Goal: Task Accomplishment & Management: Complete application form

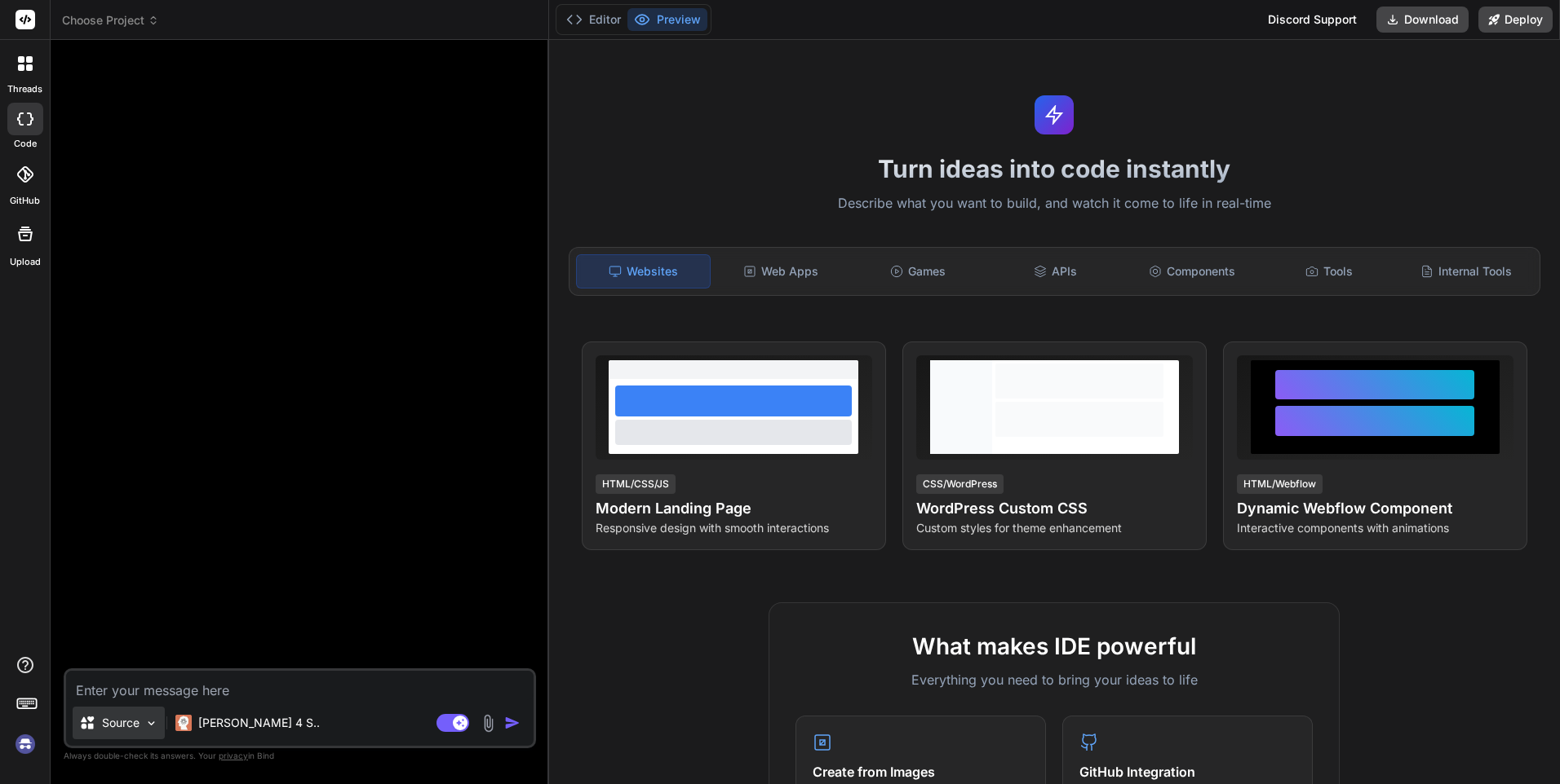
click at [130, 722] on p "Source" at bounding box center [120, 723] width 37 height 17
type textarea "x"
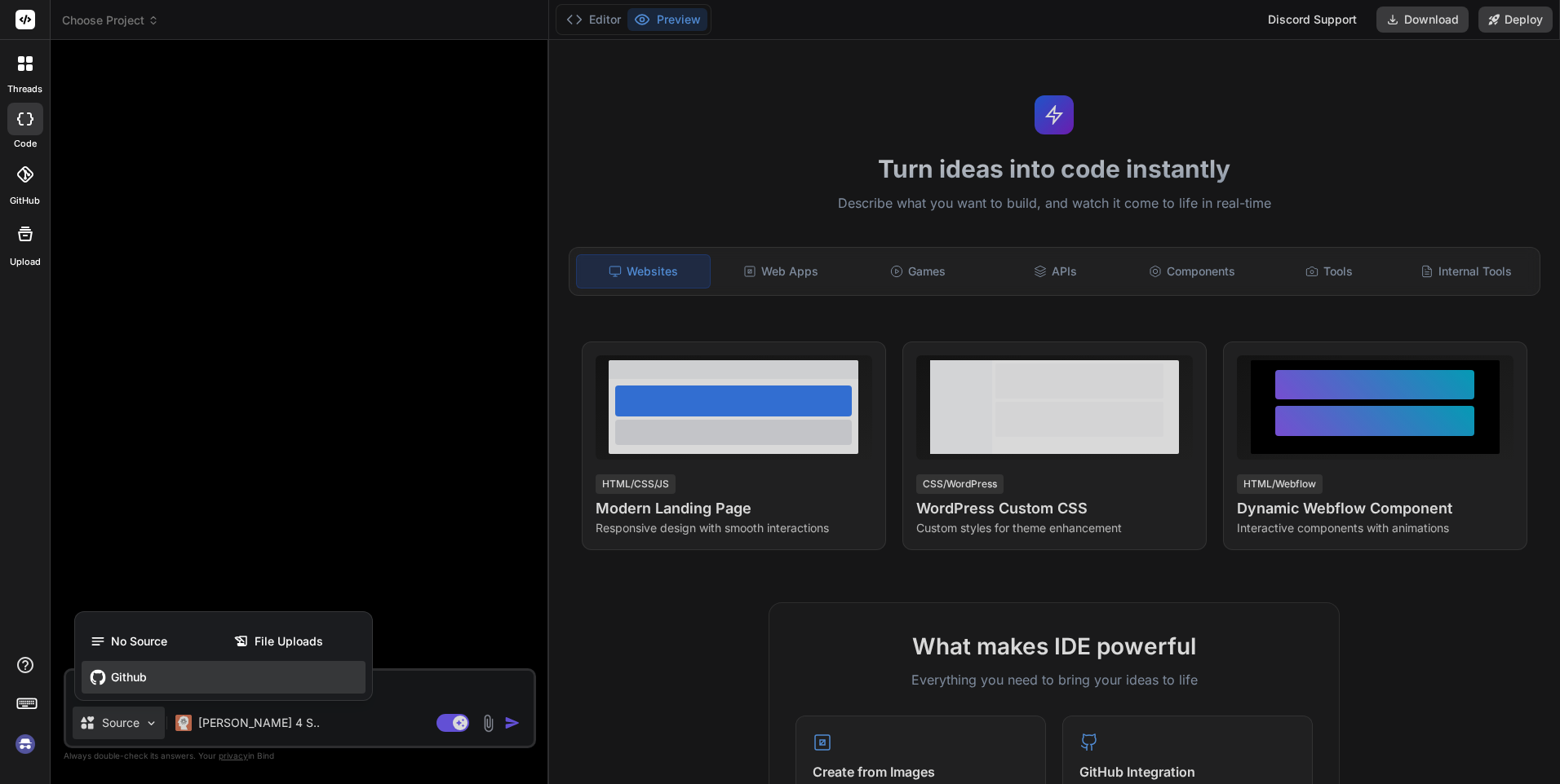
click at [147, 680] on span "Github" at bounding box center [129, 678] width 35 height 17
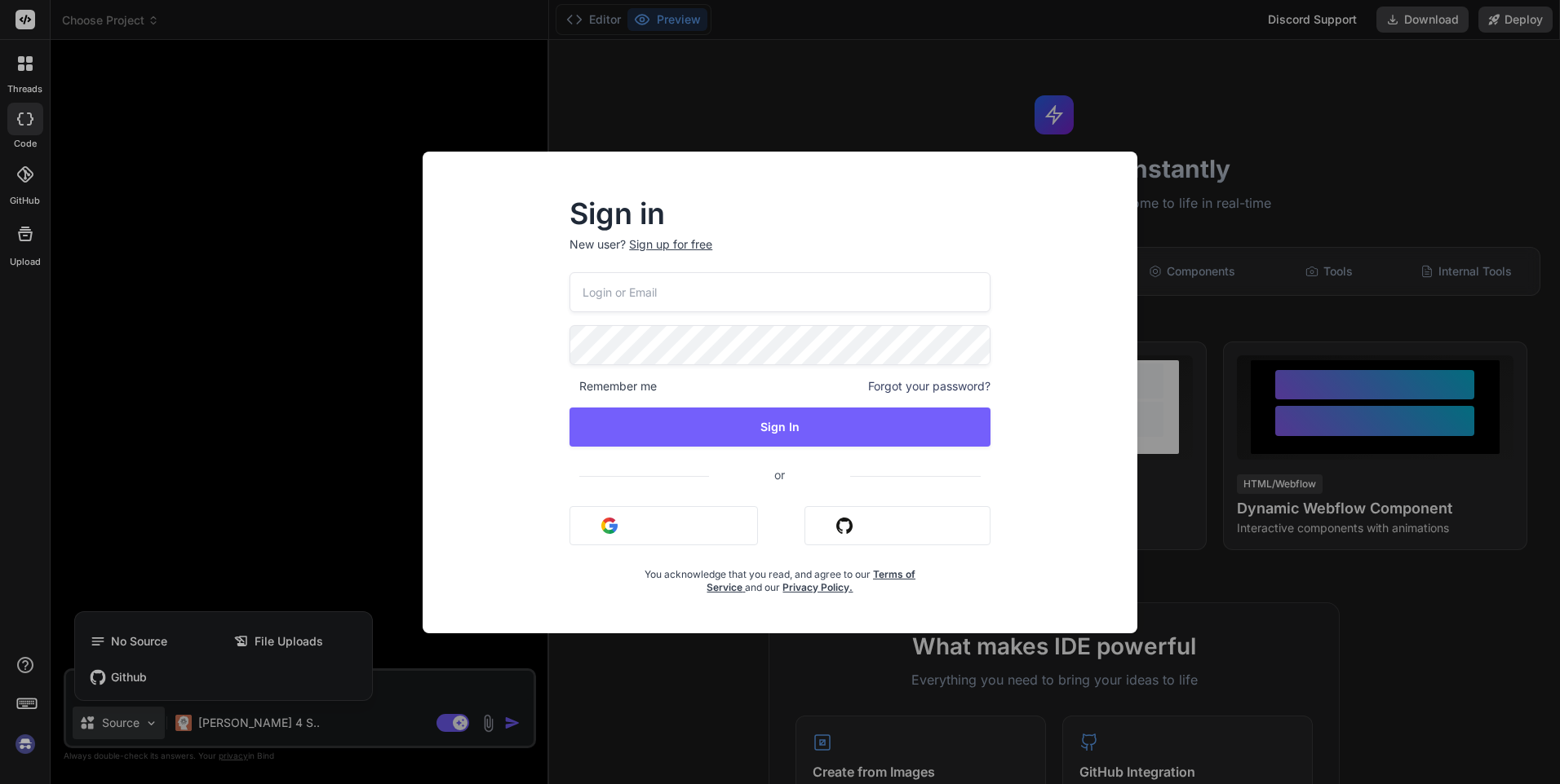
click at [869, 545] on button "Sign in with Github" at bounding box center [897, 526] width 186 height 39
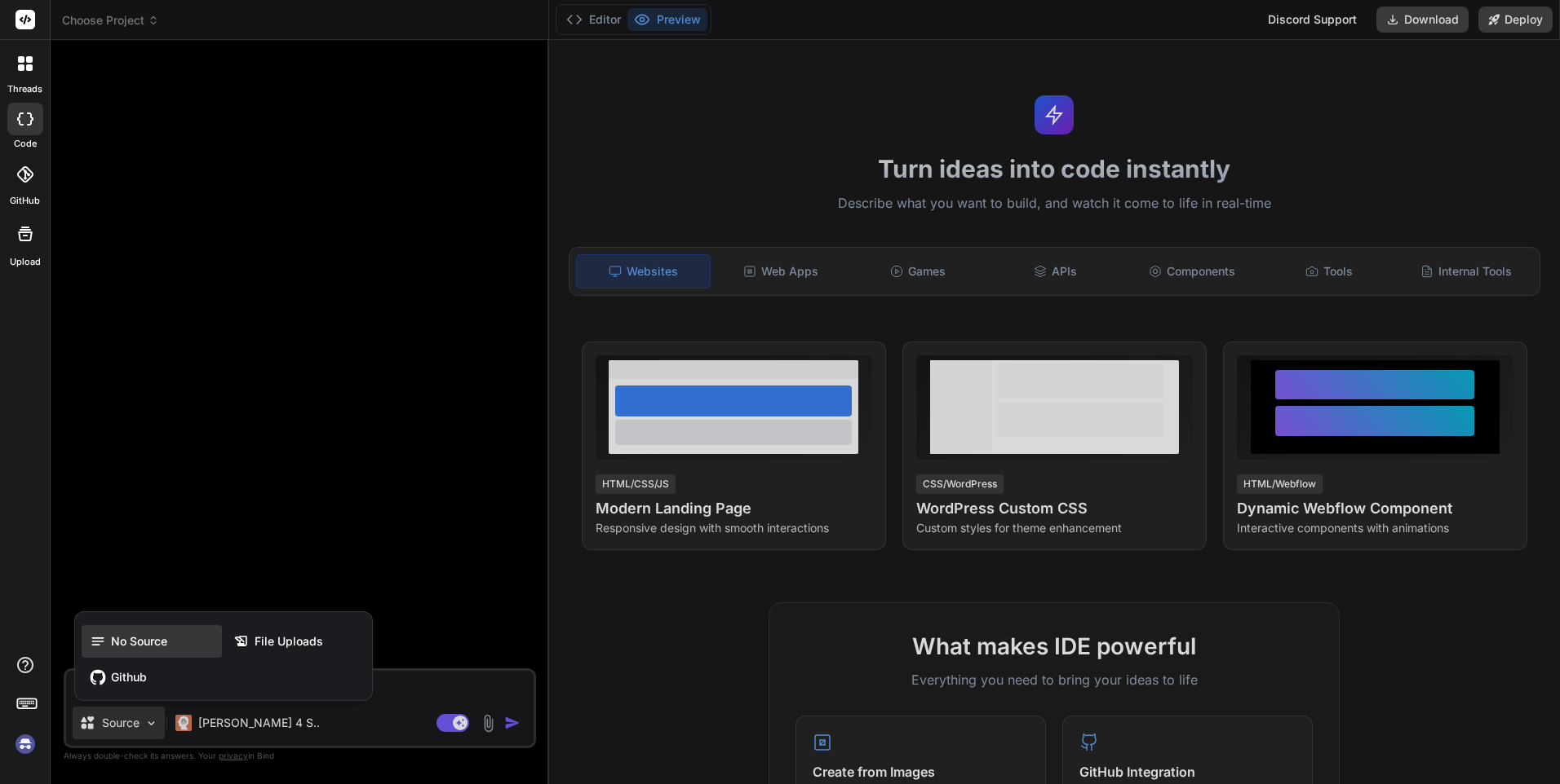
click at [147, 638] on span "No Source" at bounding box center [139, 641] width 56 height 17
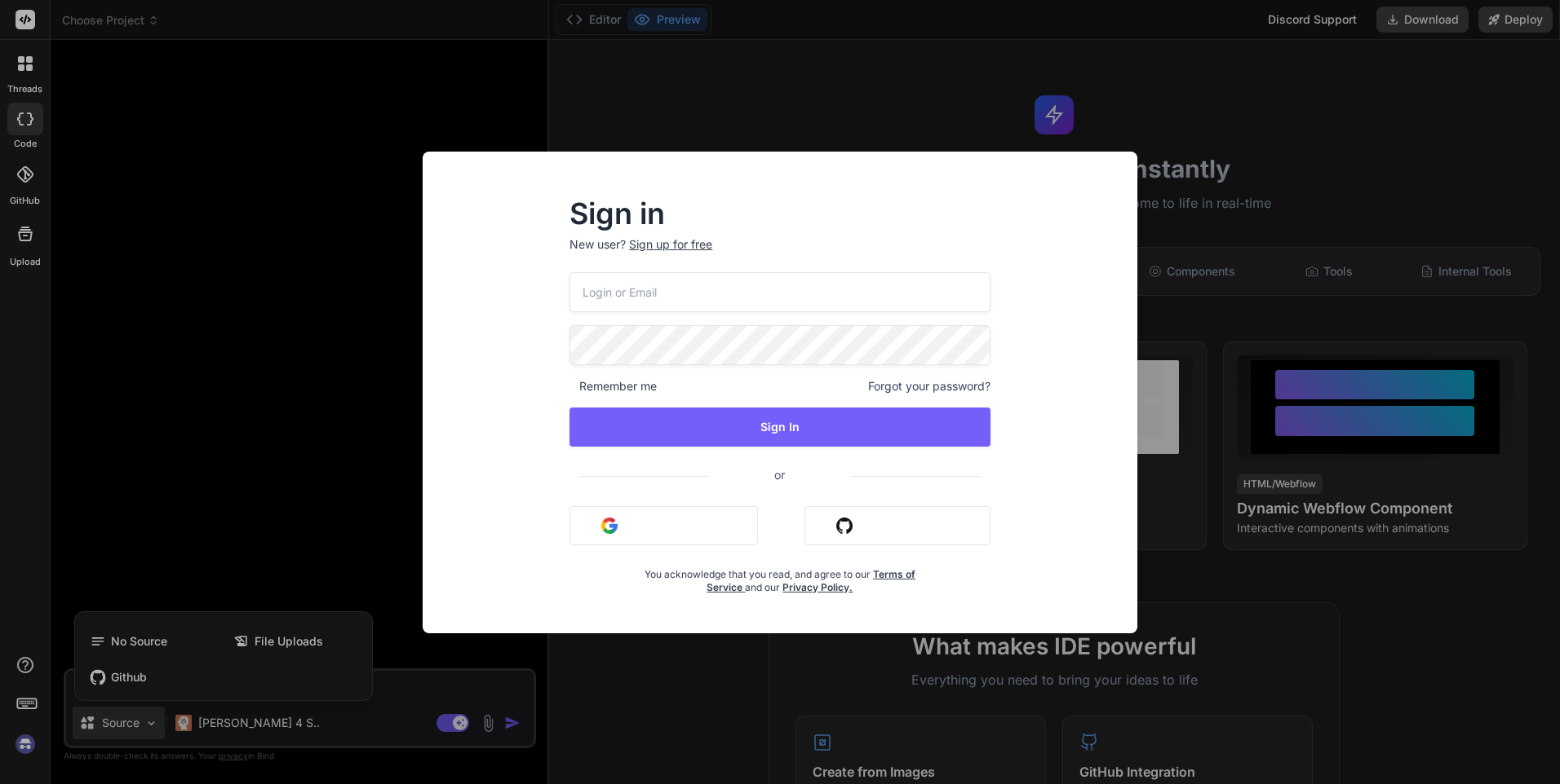
click at [883, 524] on button "Sign in with Github" at bounding box center [897, 526] width 186 height 39
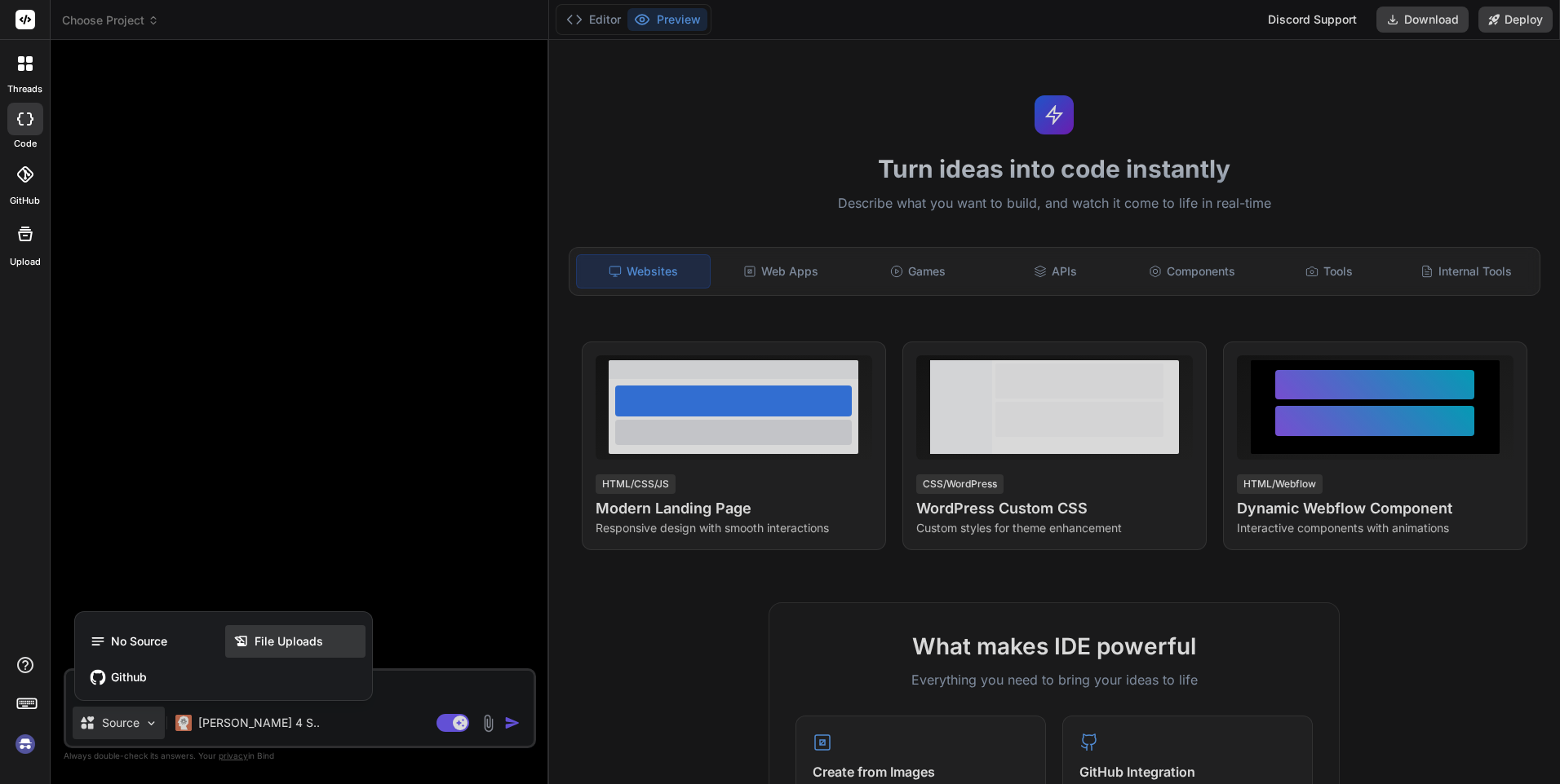
click at [298, 644] on span "File Uploads" at bounding box center [289, 641] width 69 height 17
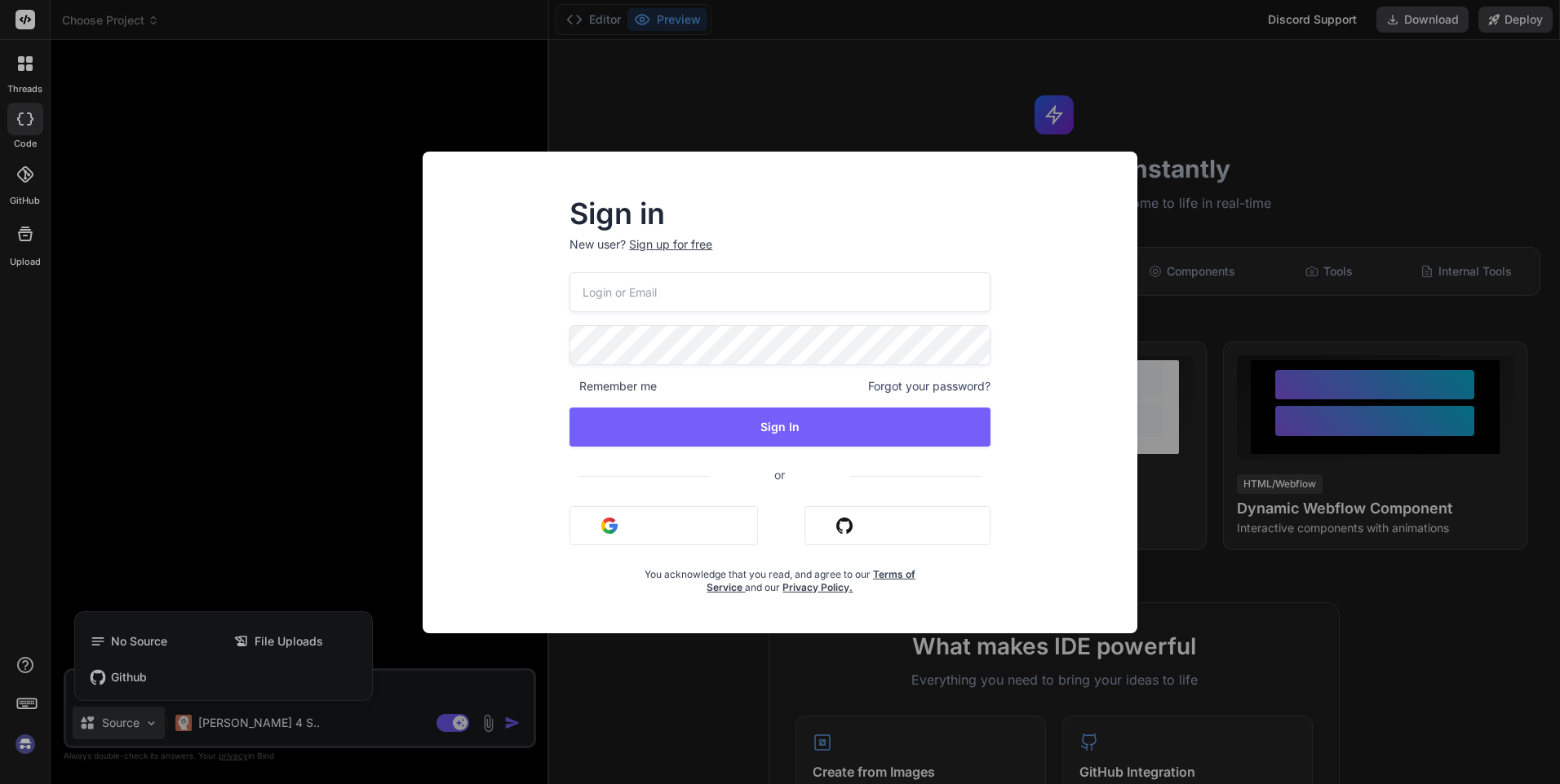
click at [287, 319] on div "Sign in New user? Sign up for free Remember me Forgot your password? Sign In or…" at bounding box center [780, 392] width 1560 height 784
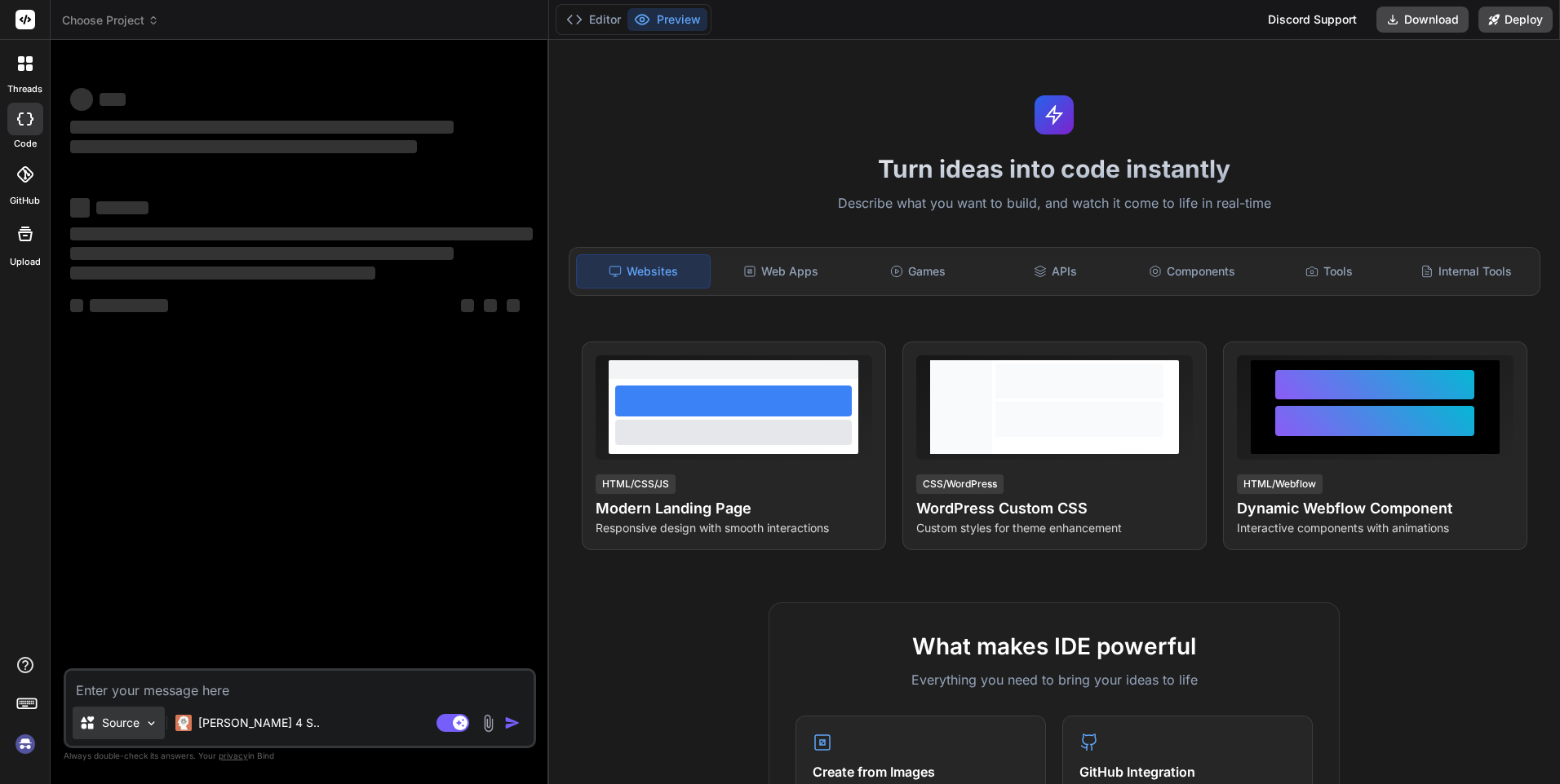
click at [103, 734] on div "Source" at bounding box center [119, 723] width 93 height 33
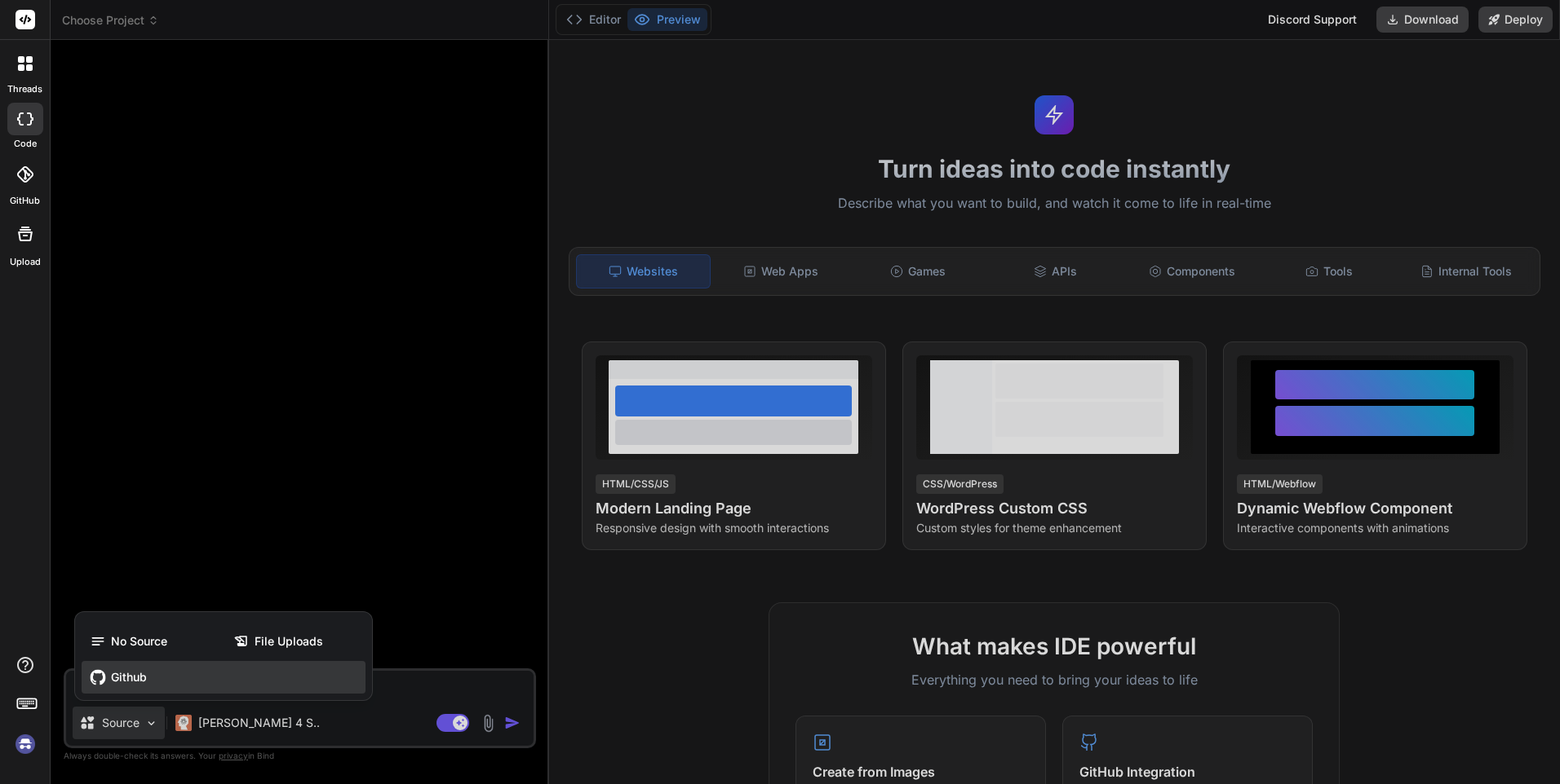
click at [136, 679] on span "Github" at bounding box center [129, 678] width 35 height 17
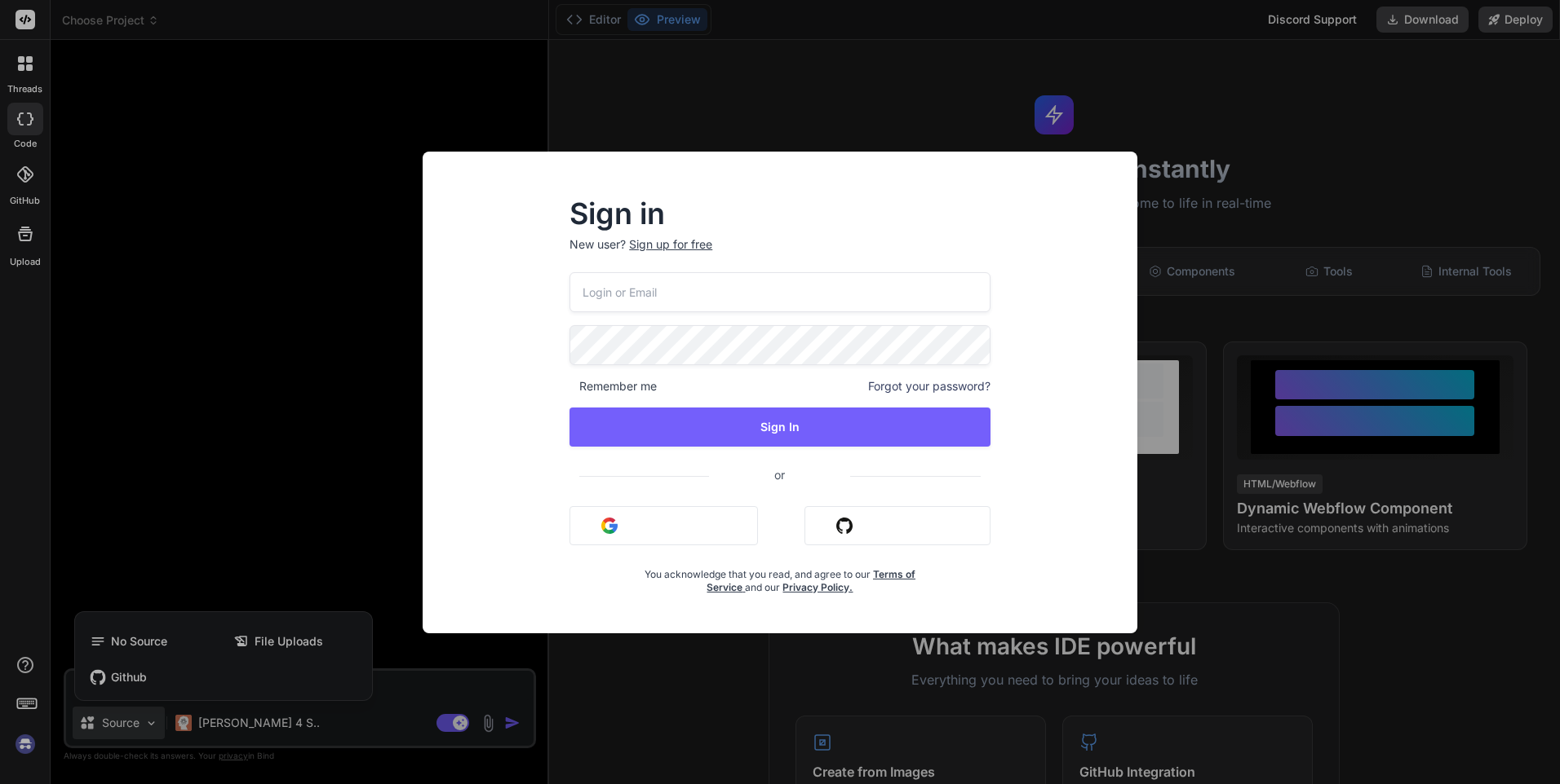
click at [244, 339] on div "Sign in New user? Sign up for free Remember me Forgot your password? Sign In or…" at bounding box center [780, 392] width 1560 height 784
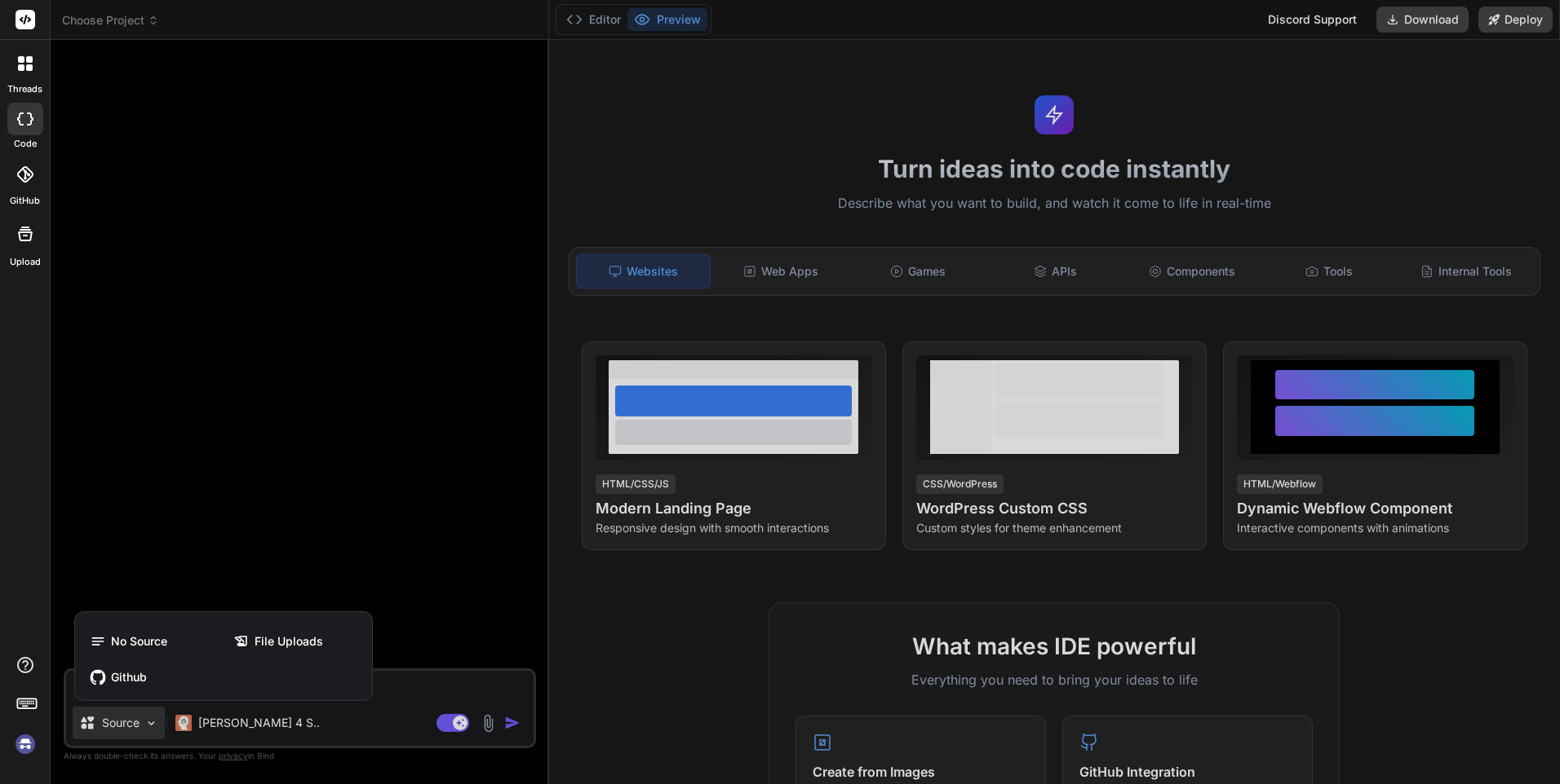
click at [21, 744] on img at bounding box center [26, 745] width 28 height 28
type textarea "x"
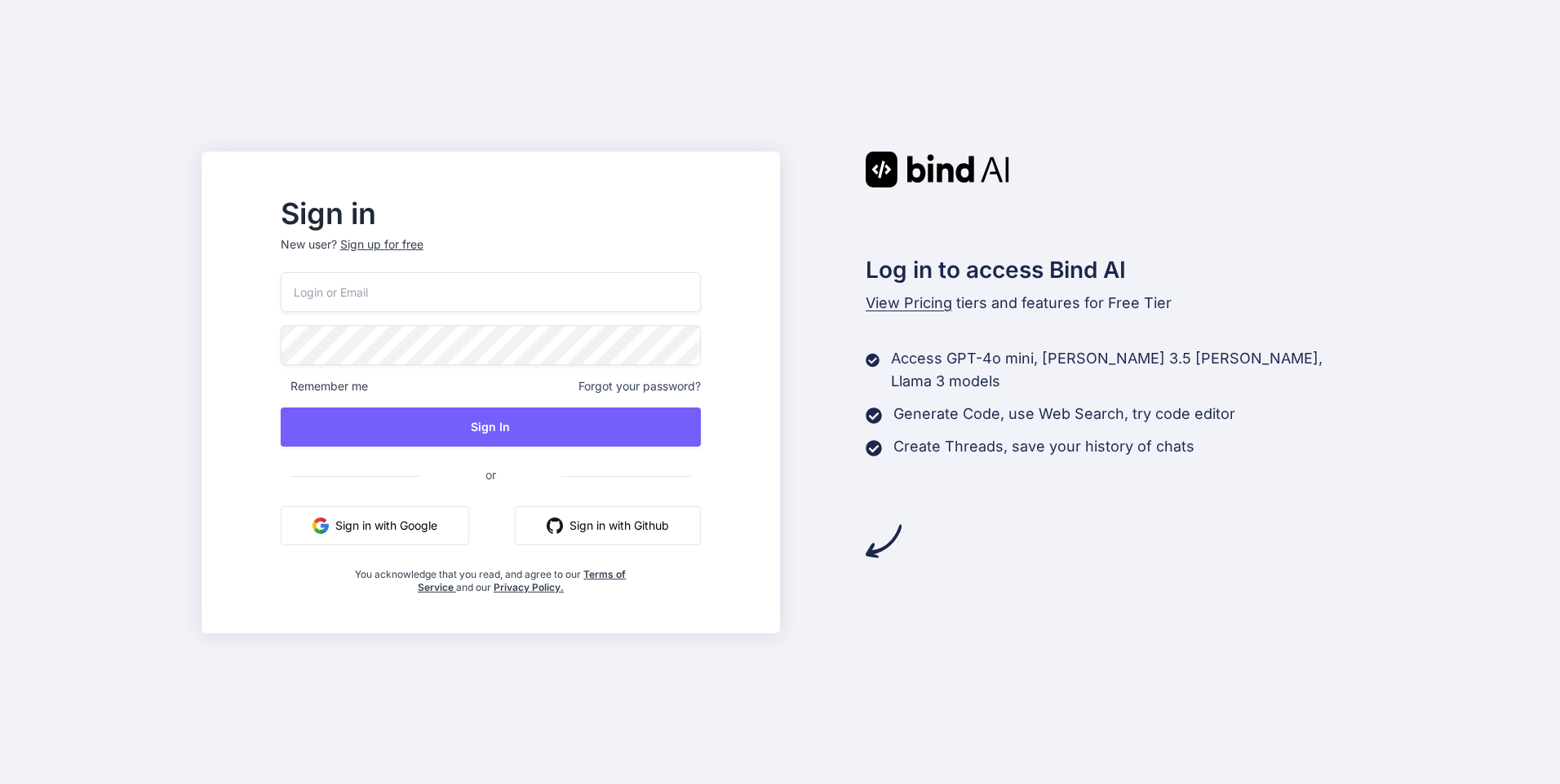
click at [644, 527] on button "Sign in with Github" at bounding box center [607, 526] width 186 height 39
click at [669, 532] on button "Sign in with Github" at bounding box center [607, 526] width 186 height 39
click at [424, 239] on div "Sign up for free" at bounding box center [381, 244] width 83 height 17
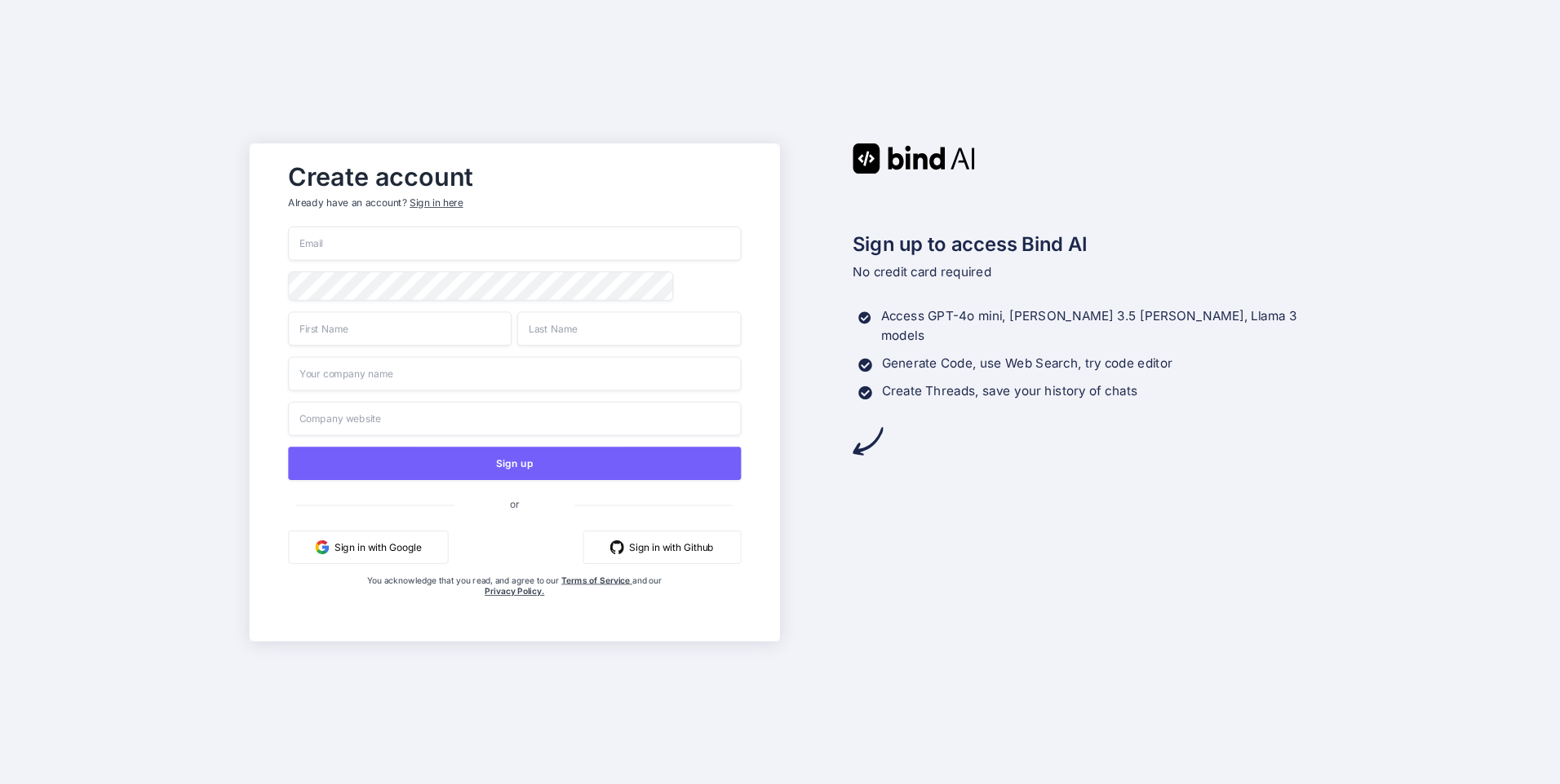
click at [656, 553] on button "Sign in with Github" at bounding box center [662, 547] width 159 height 33
click at [679, 551] on button "Sign in with Github" at bounding box center [662, 547] width 159 height 33
click at [411, 252] on input "email" at bounding box center [514, 243] width 452 height 34
type input "tutr8@bk.ru"
type input "gg88"
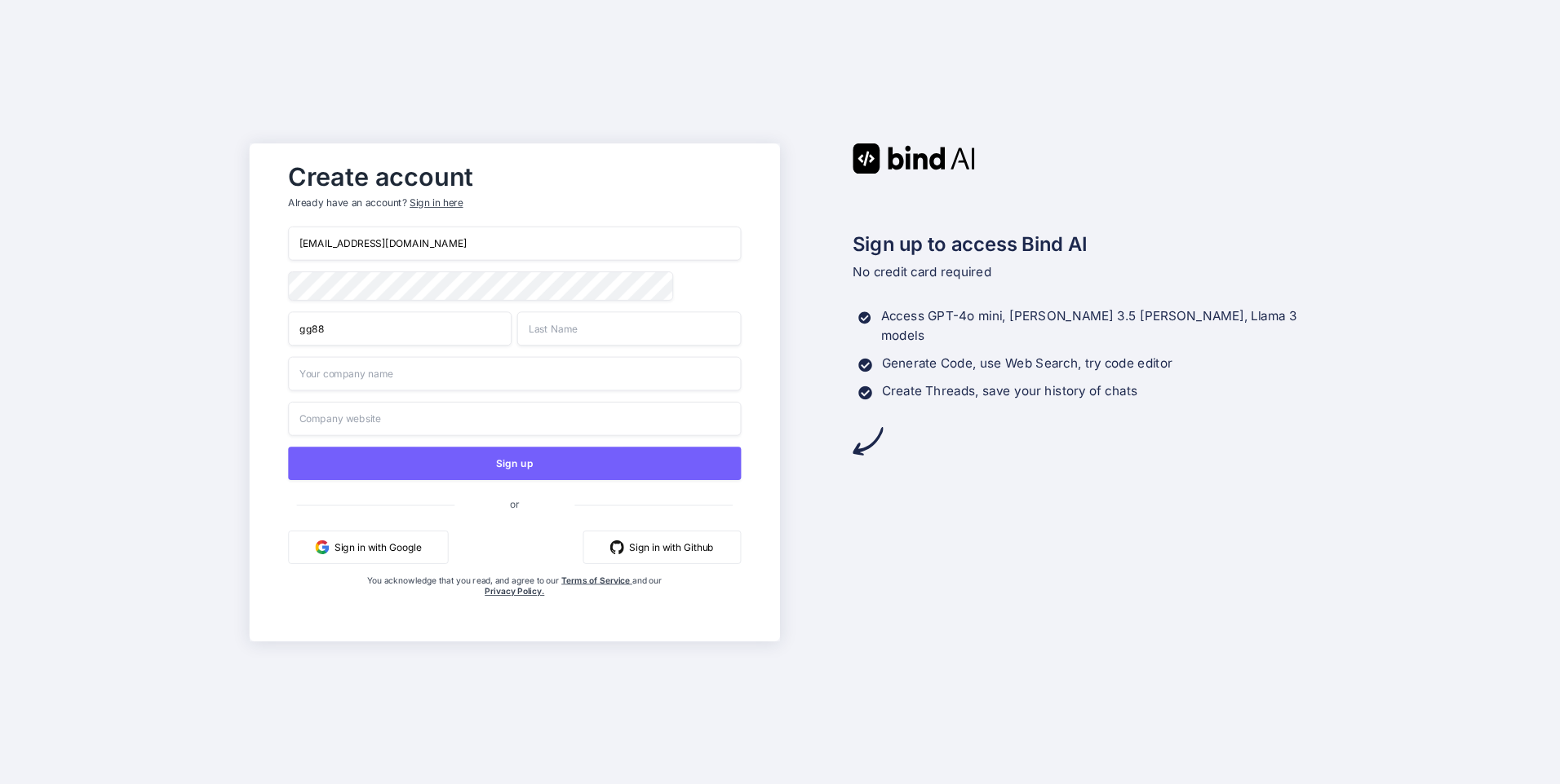
click at [565, 319] on input "text" at bounding box center [629, 328] width 224 height 34
type input "tur7777"
click at [220, 300] on div "Create account Already have an account? Sign in here tutr8@bk.ru gg88 tur7777 S…" at bounding box center [780, 392] width 1560 height 784
click at [378, 382] on input "text" at bounding box center [514, 373] width 452 height 34
type input "freel"
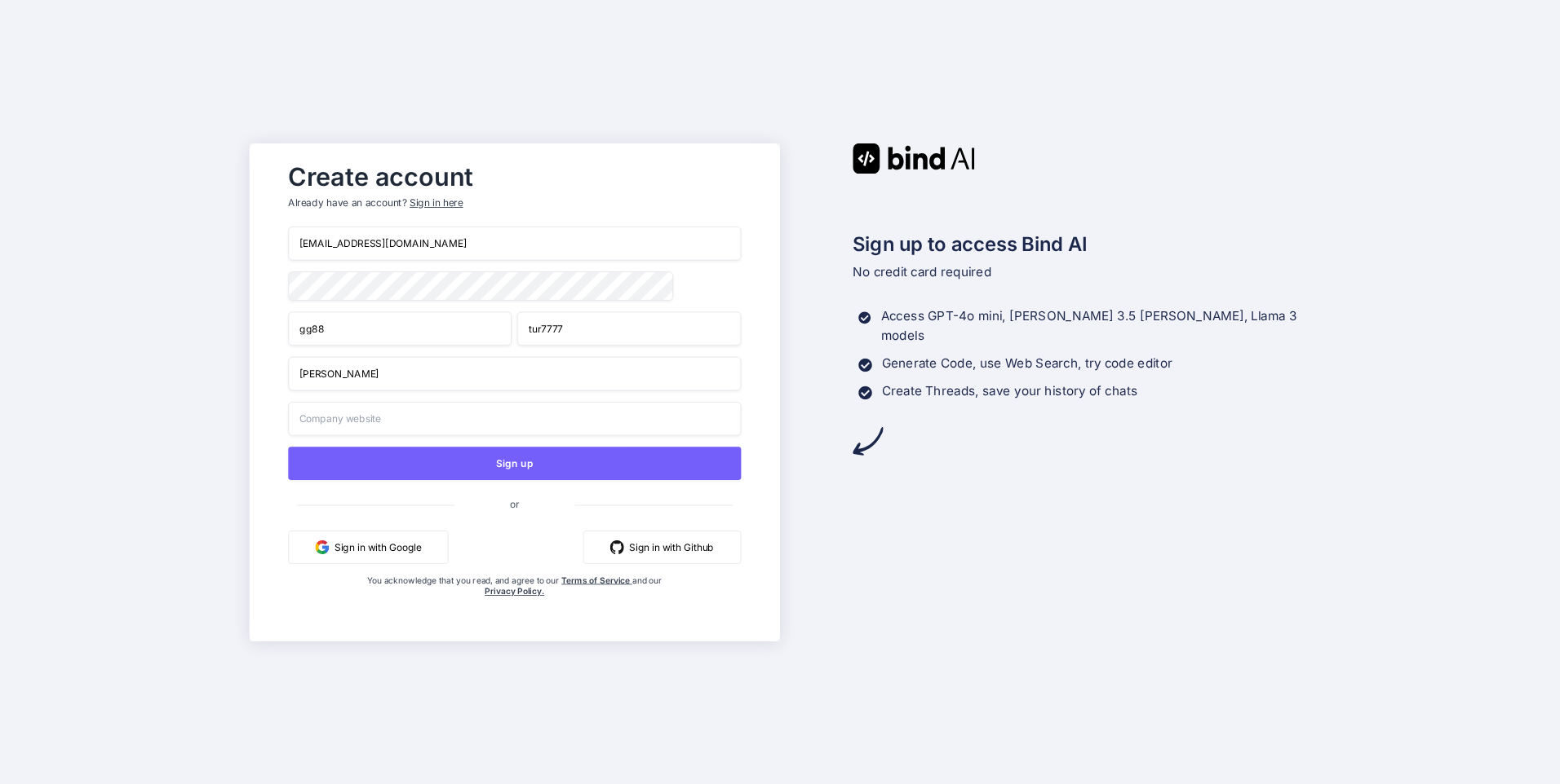
click at [494, 429] on input "text" at bounding box center [514, 418] width 452 height 34
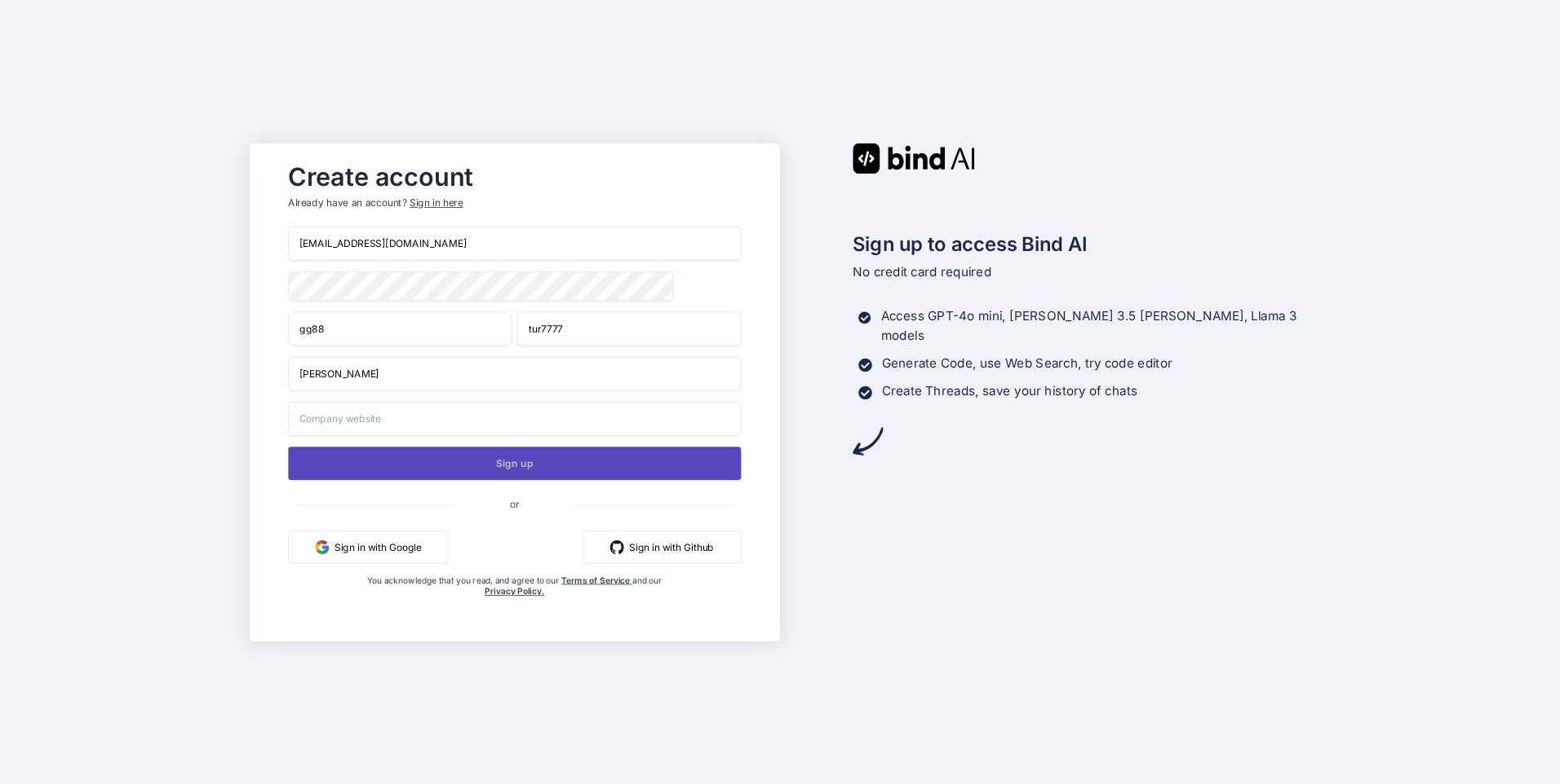
click at [500, 470] on button "Sign up" at bounding box center [514, 464] width 452 height 33
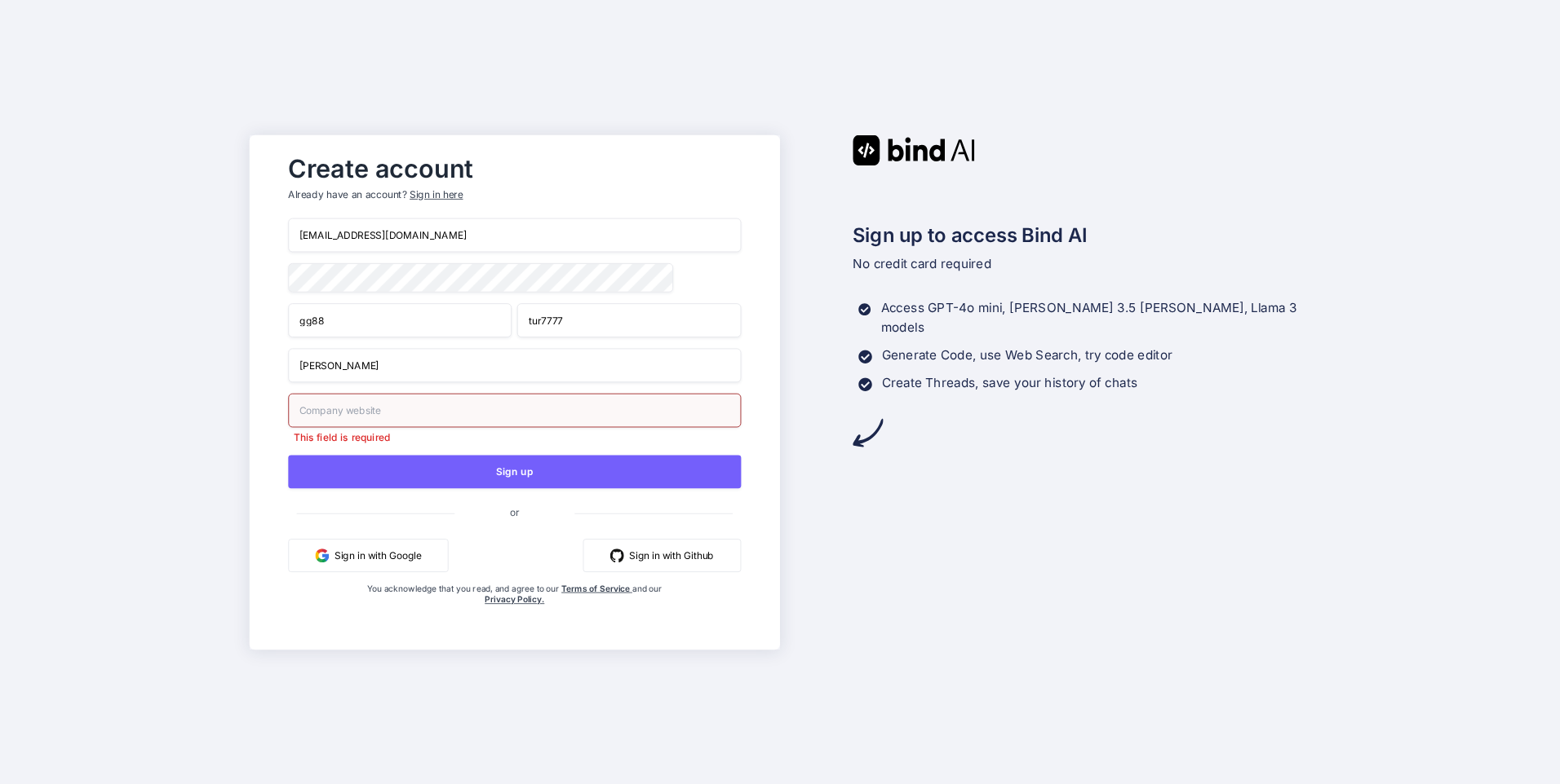
click at [426, 419] on input "text" at bounding box center [514, 410] width 452 height 34
paste input "ruscryptur@mail.ru"
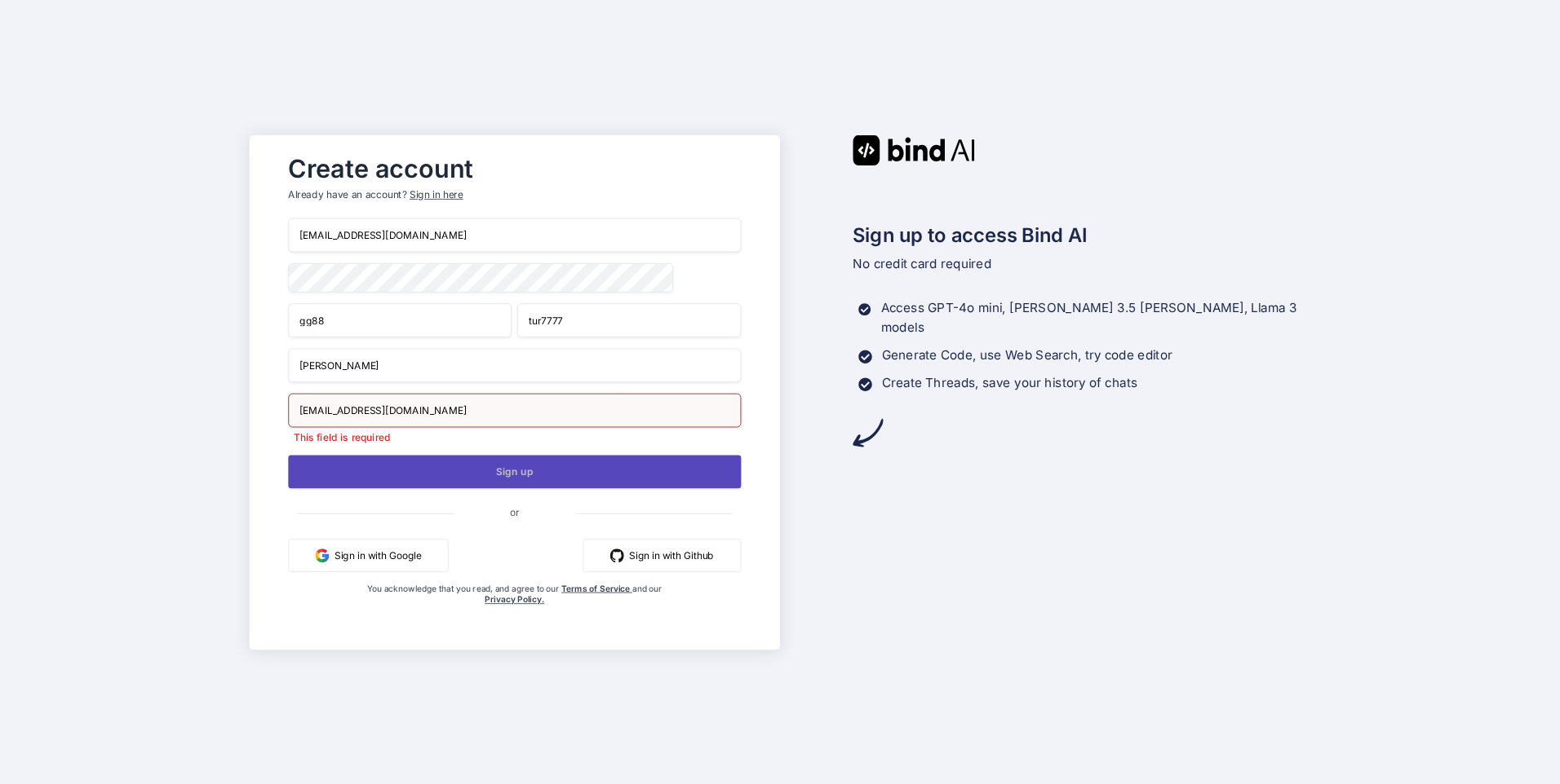
type input "ruscryptur@mail.ru"
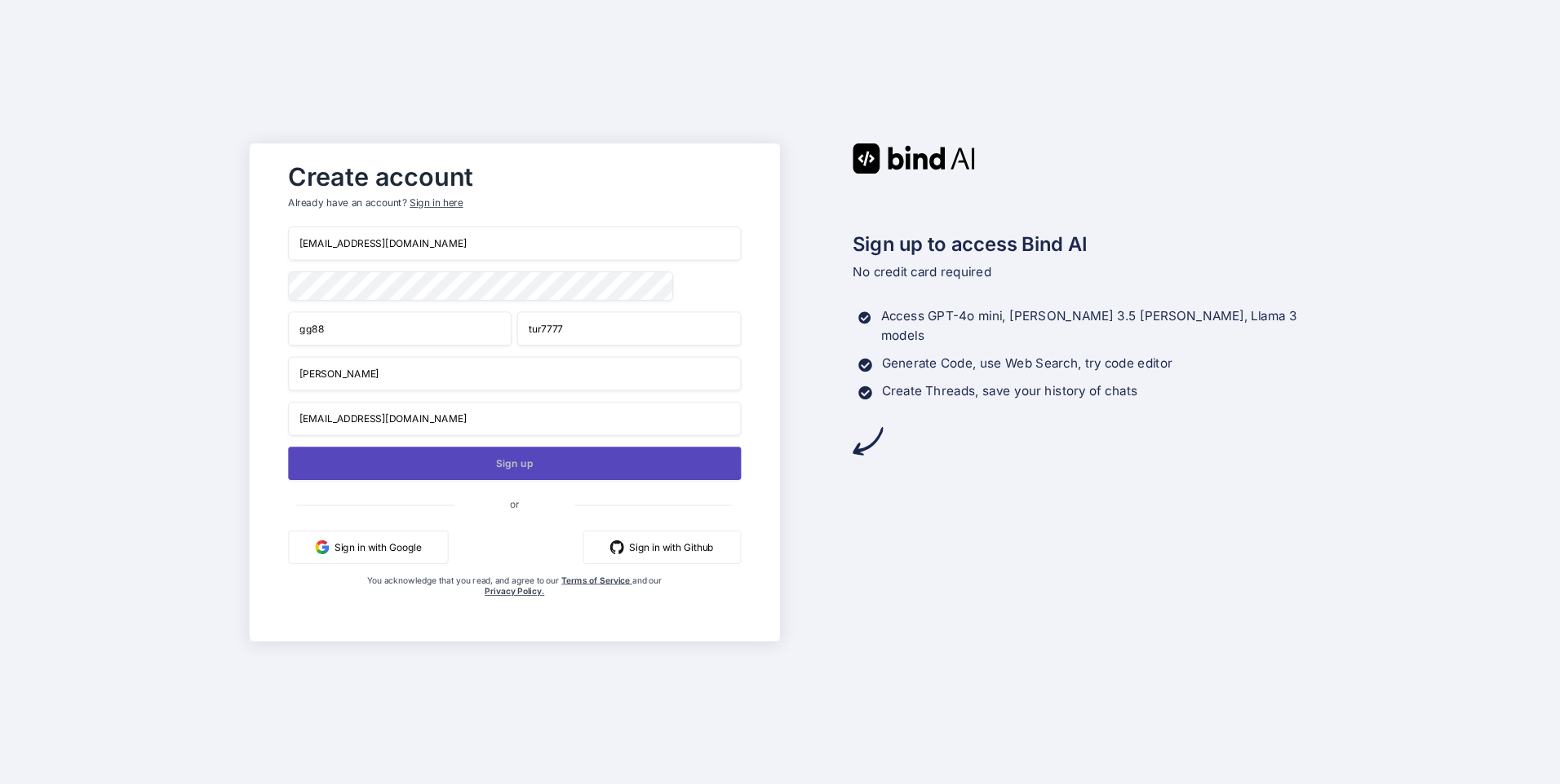
click at [381, 478] on button "Sign up" at bounding box center [514, 464] width 452 height 33
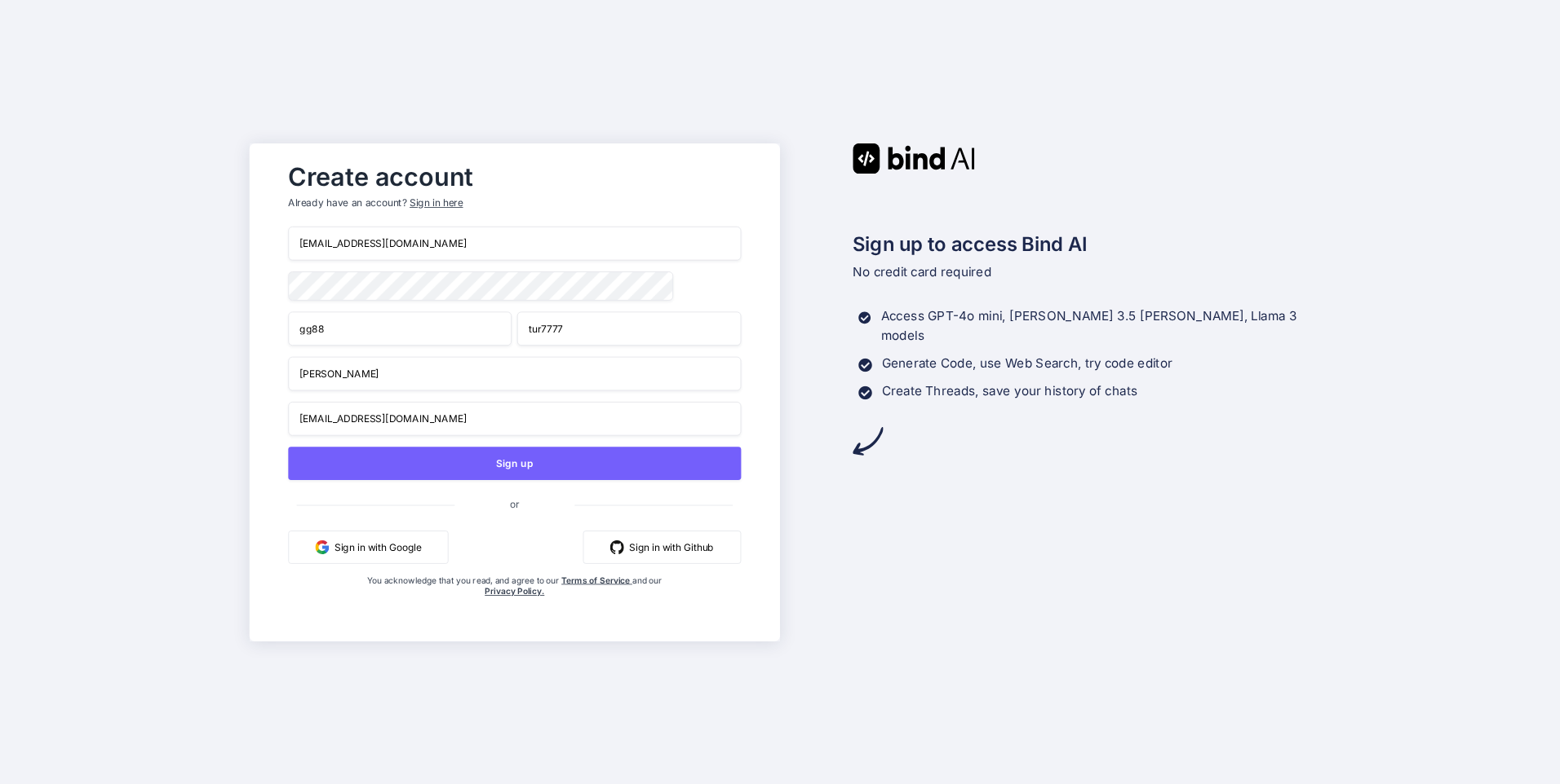
click at [436, 199] on div "Sign in here" at bounding box center [437, 203] width 53 height 14
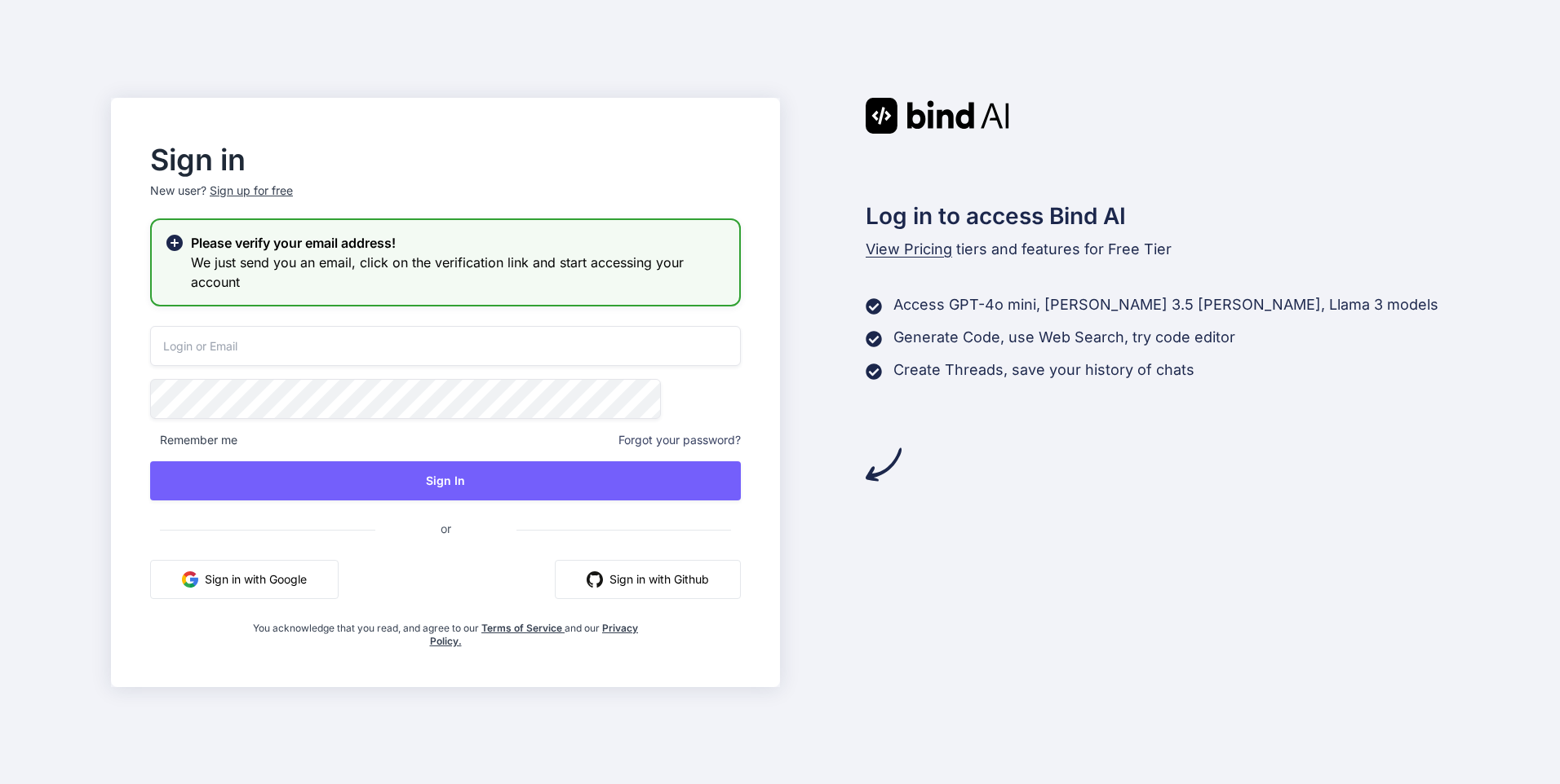
type input "tutr8@bk.ru"
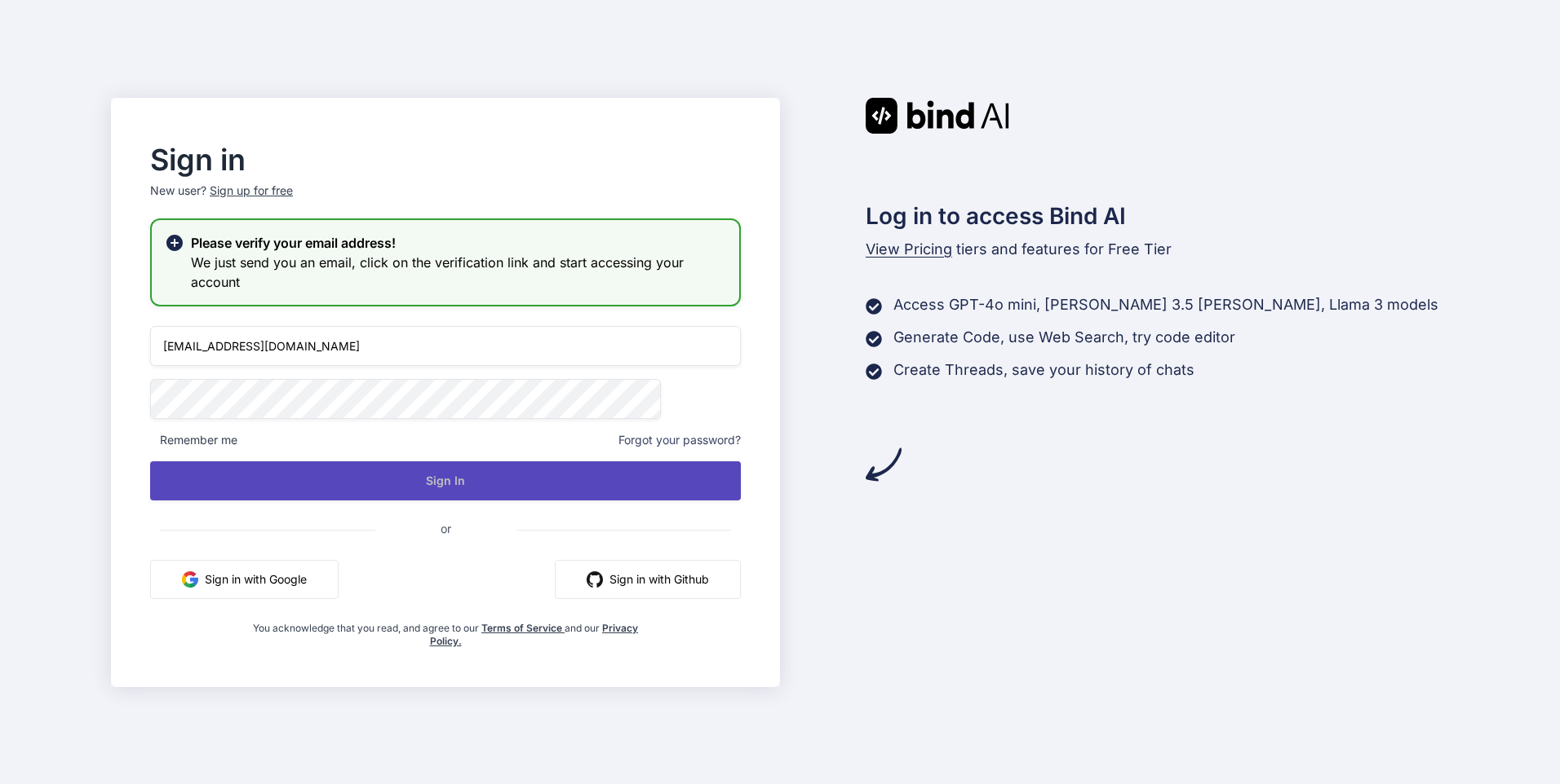
click at [381, 479] on button "Sign In" at bounding box center [444, 482] width 590 height 39
click at [410, 485] on button "Sign In" at bounding box center [444, 482] width 590 height 39
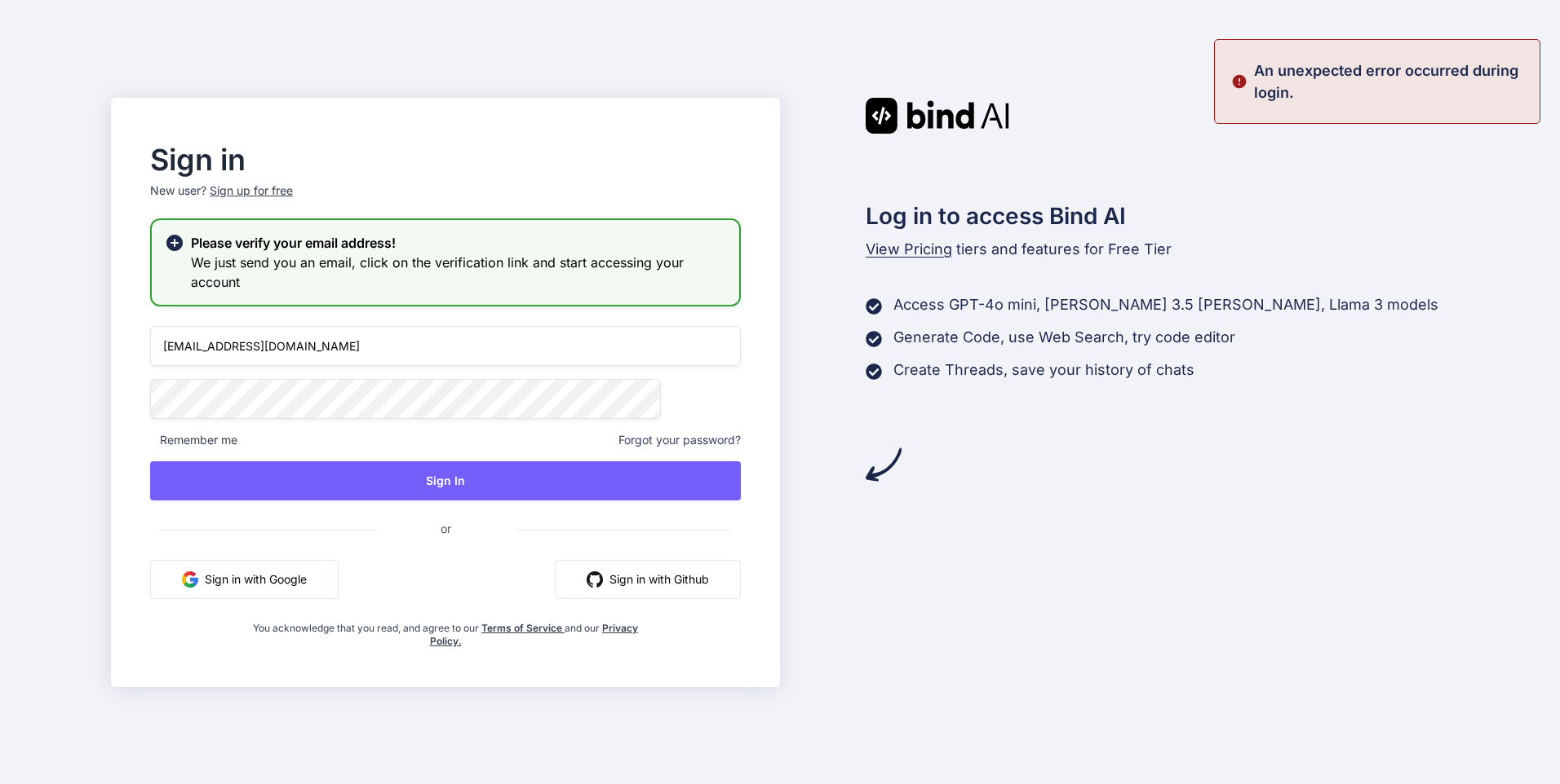
click at [617, 580] on button "Sign in with Github" at bounding box center [647, 580] width 186 height 39
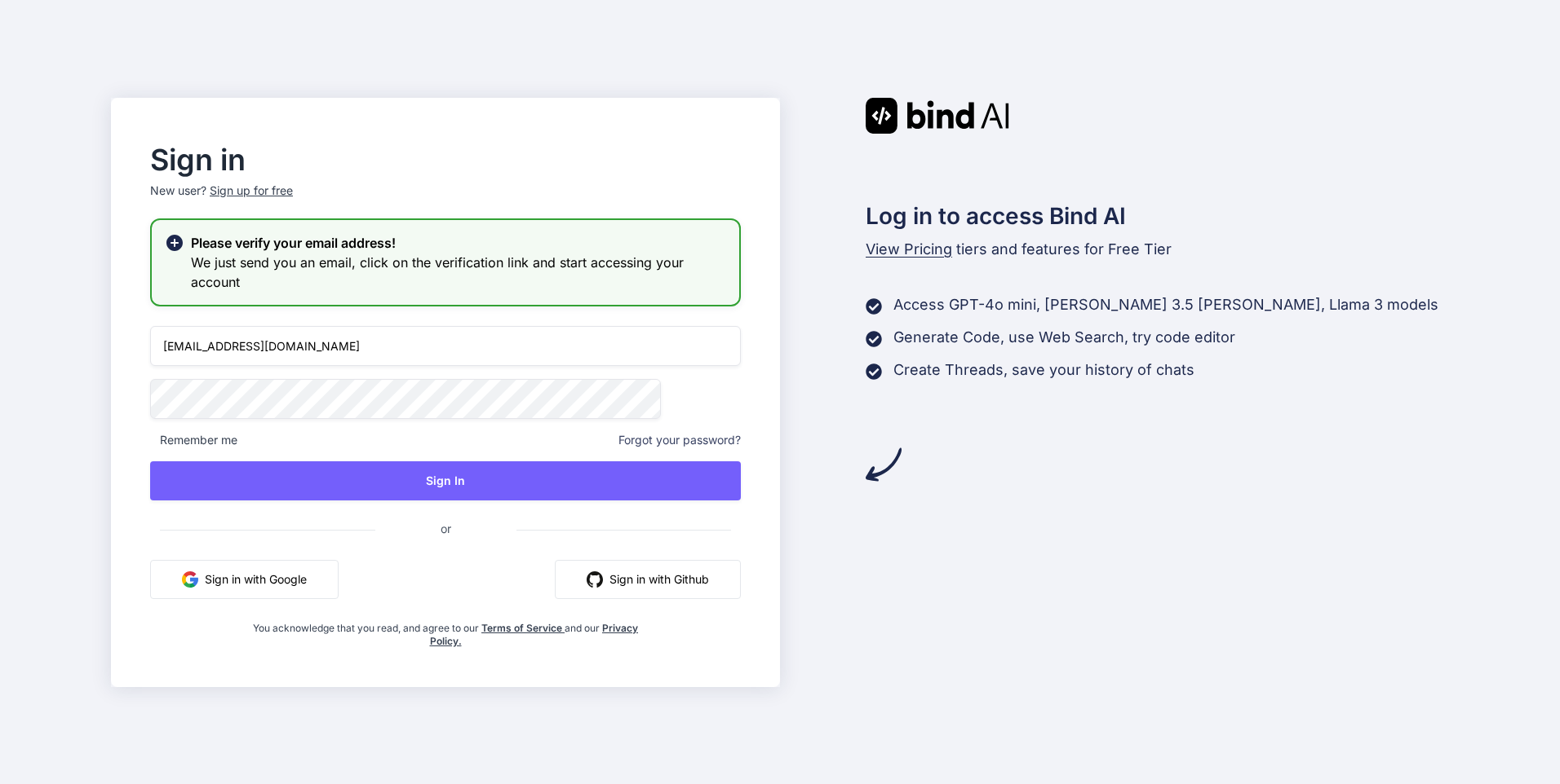
click at [182, 236] on icon at bounding box center [174, 242] width 17 height 17
